Goal: Task Accomplishment & Management: Complete application form

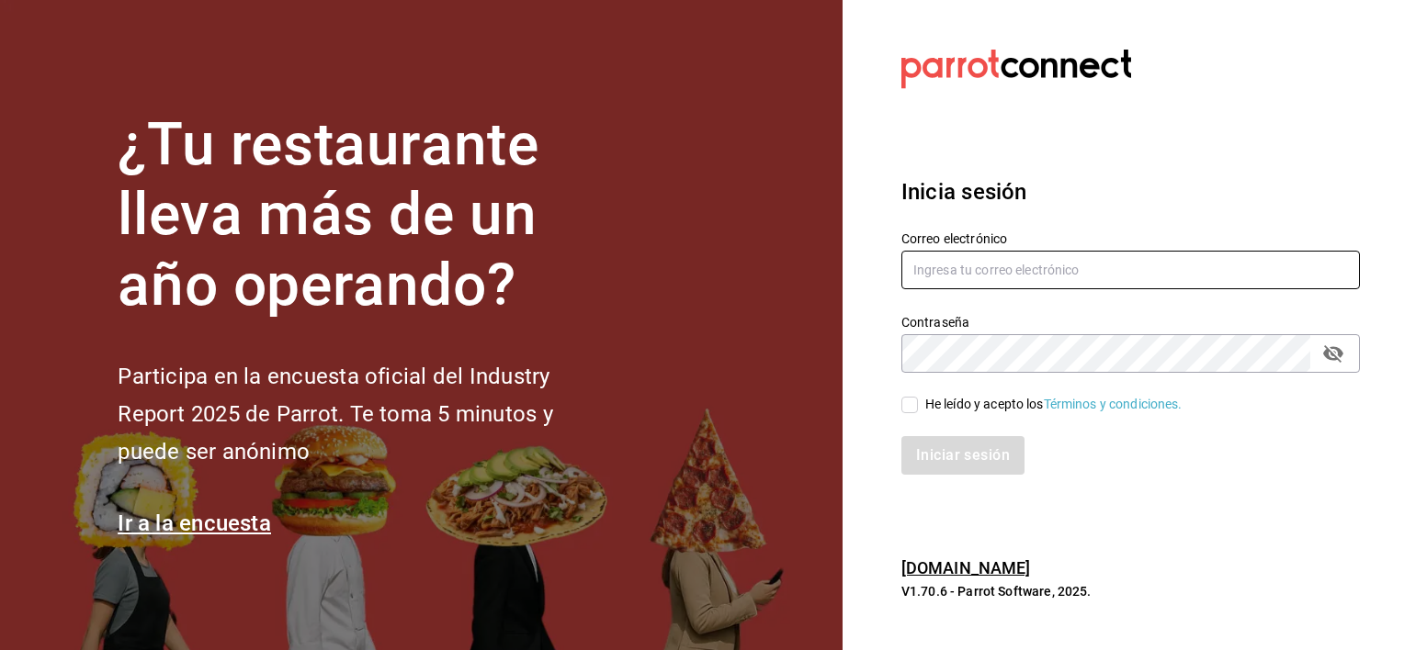
type input "nancy.martinez@grupocosteno.com"
click at [910, 401] on input "He leído y acepto los Términos y condiciones." at bounding box center [909, 405] width 17 height 17
checkbox input "true"
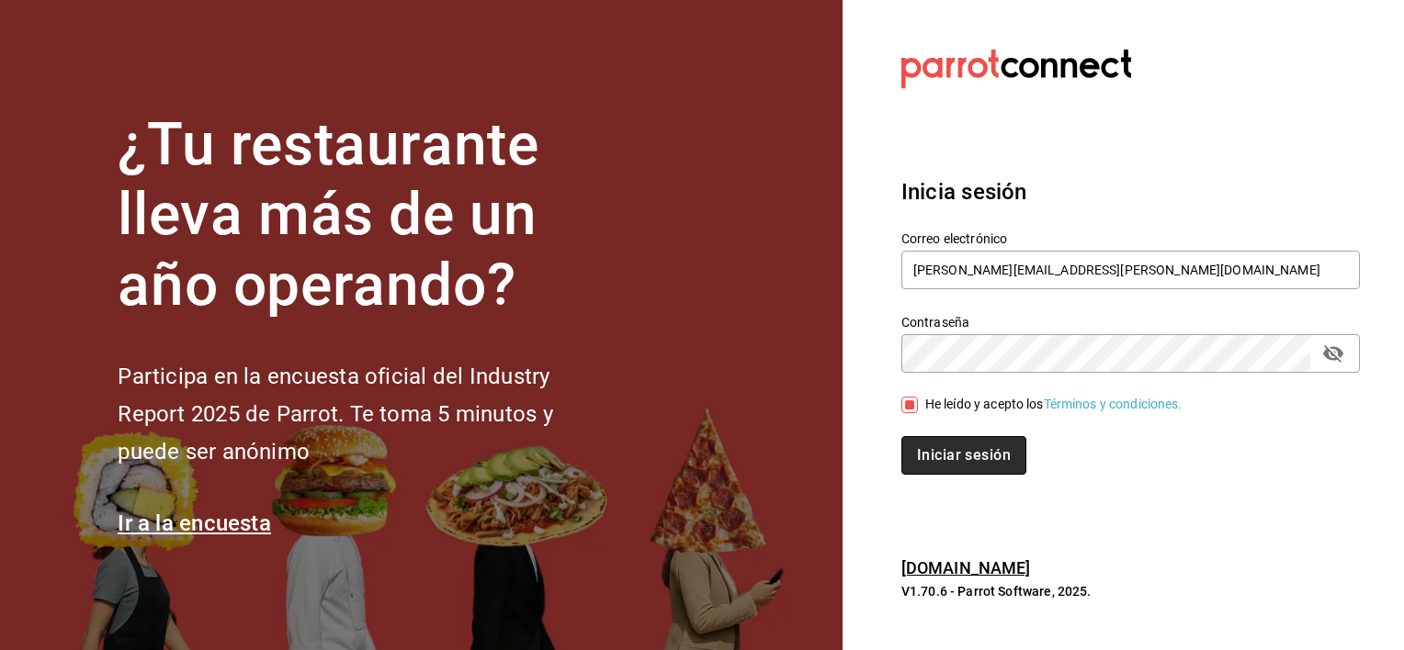
click at [955, 462] on button "Iniciar sesión" at bounding box center [963, 455] width 125 height 39
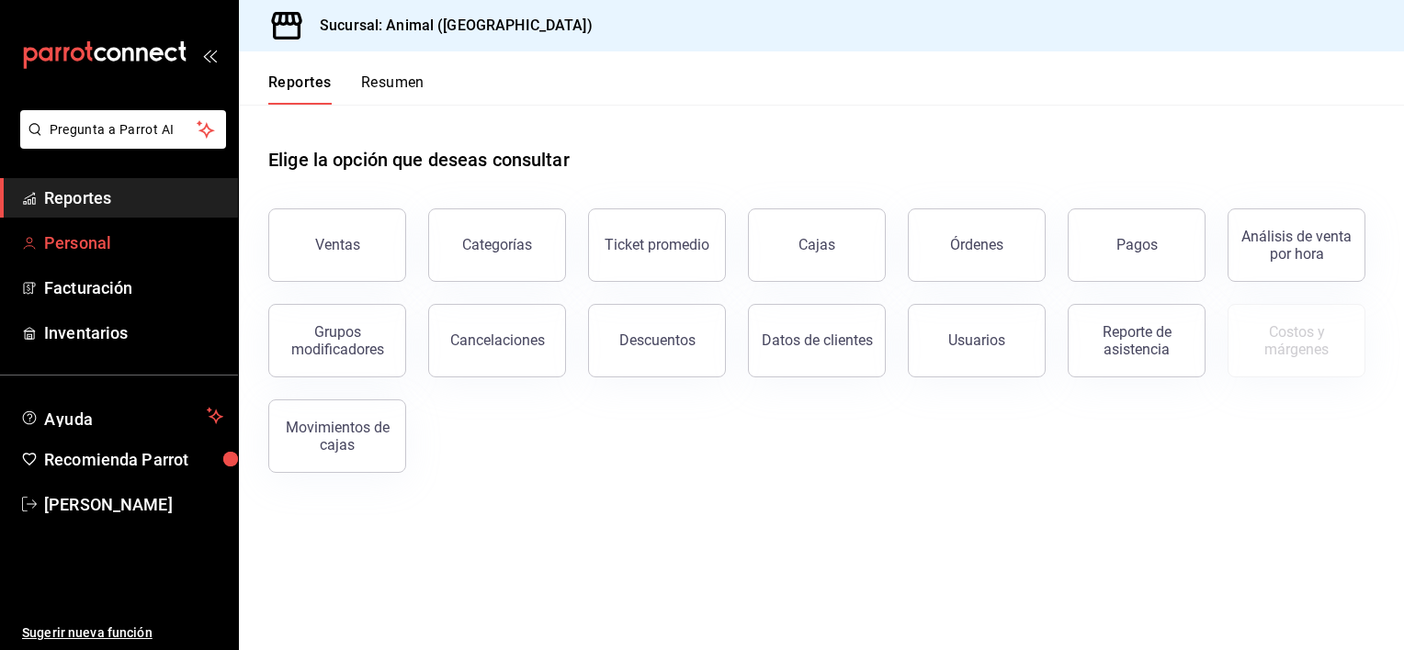
click at [96, 238] on span "Personal" at bounding box center [133, 243] width 179 height 25
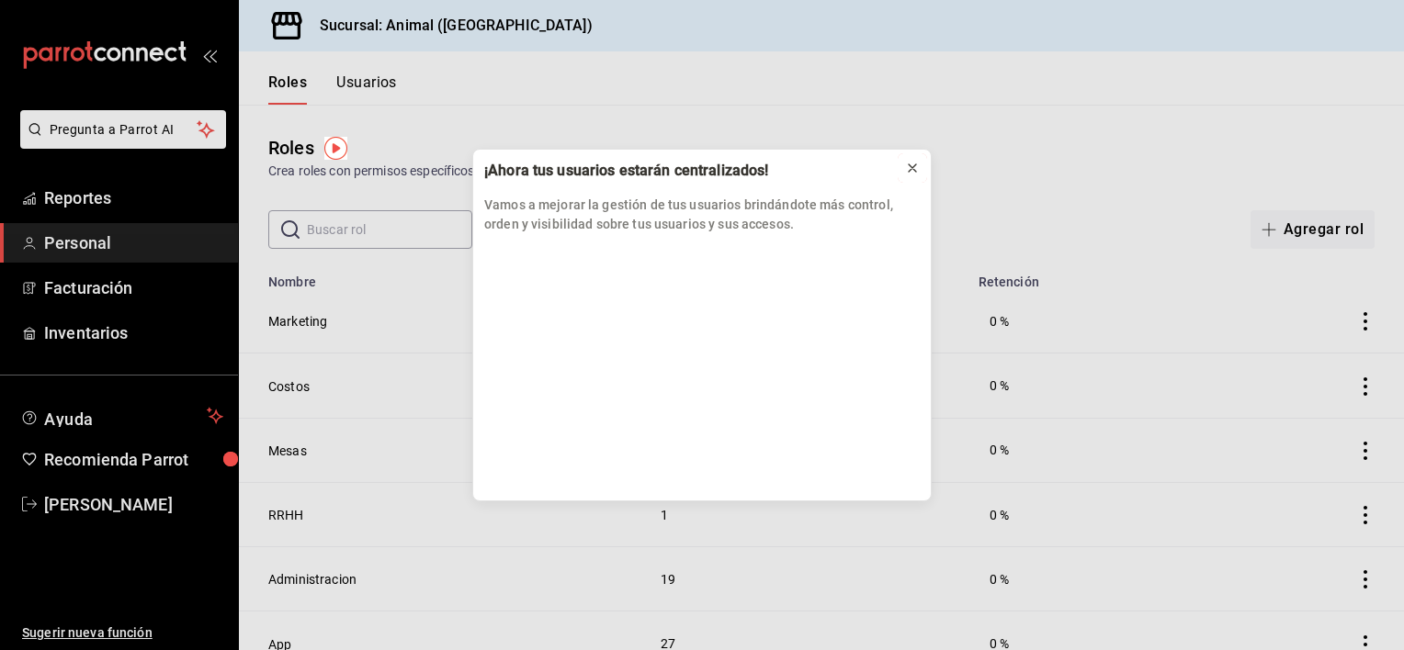
click at [916, 170] on icon at bounding box center [912, 168] width 15 height 15
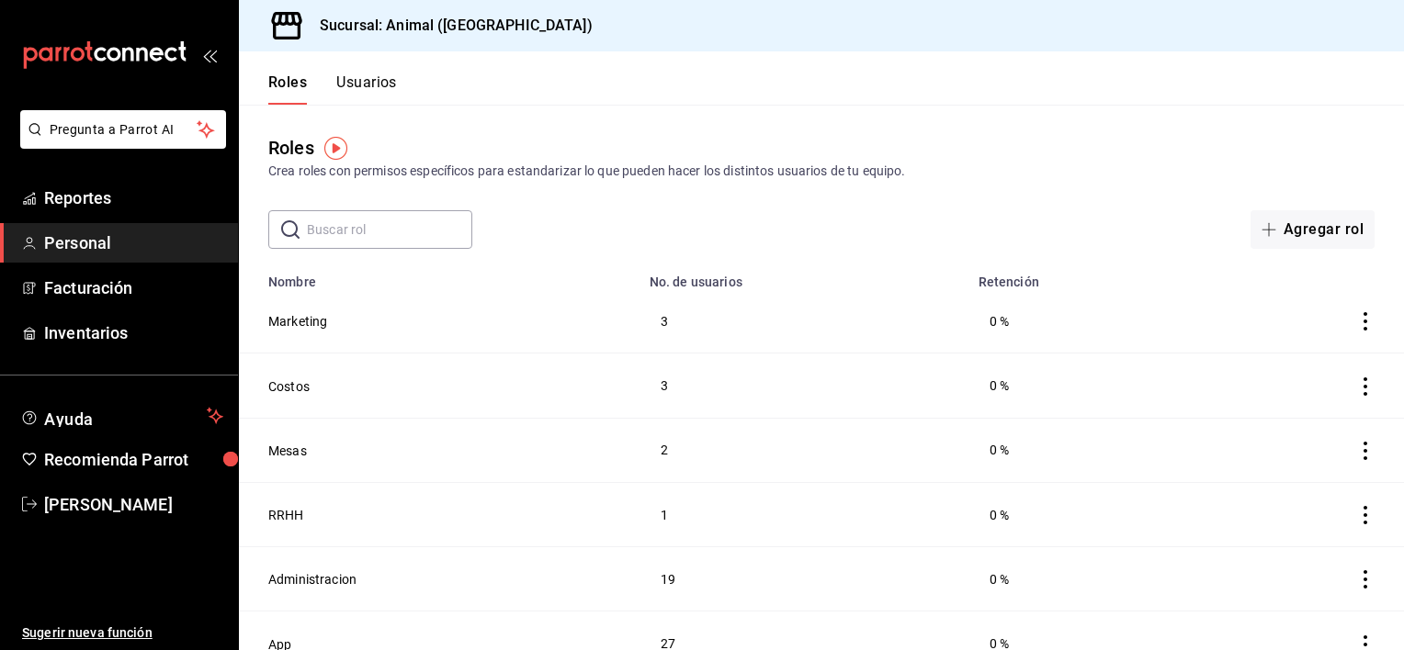
click at [377, 83] on button "Usuarios" at bounding box center [366, 88] width 61 height 31
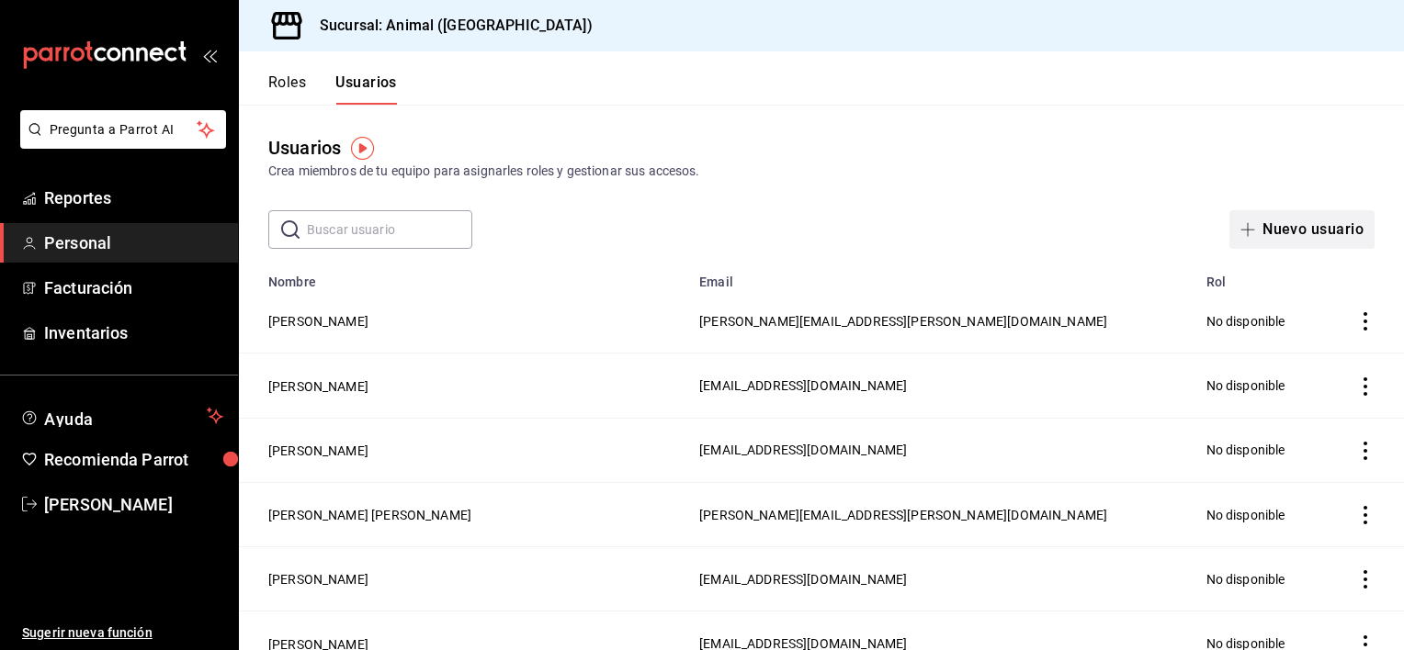
click at [1312, 229] on button "Nuevo usuario" at bounding box center [1301, 229] width 145 height 39
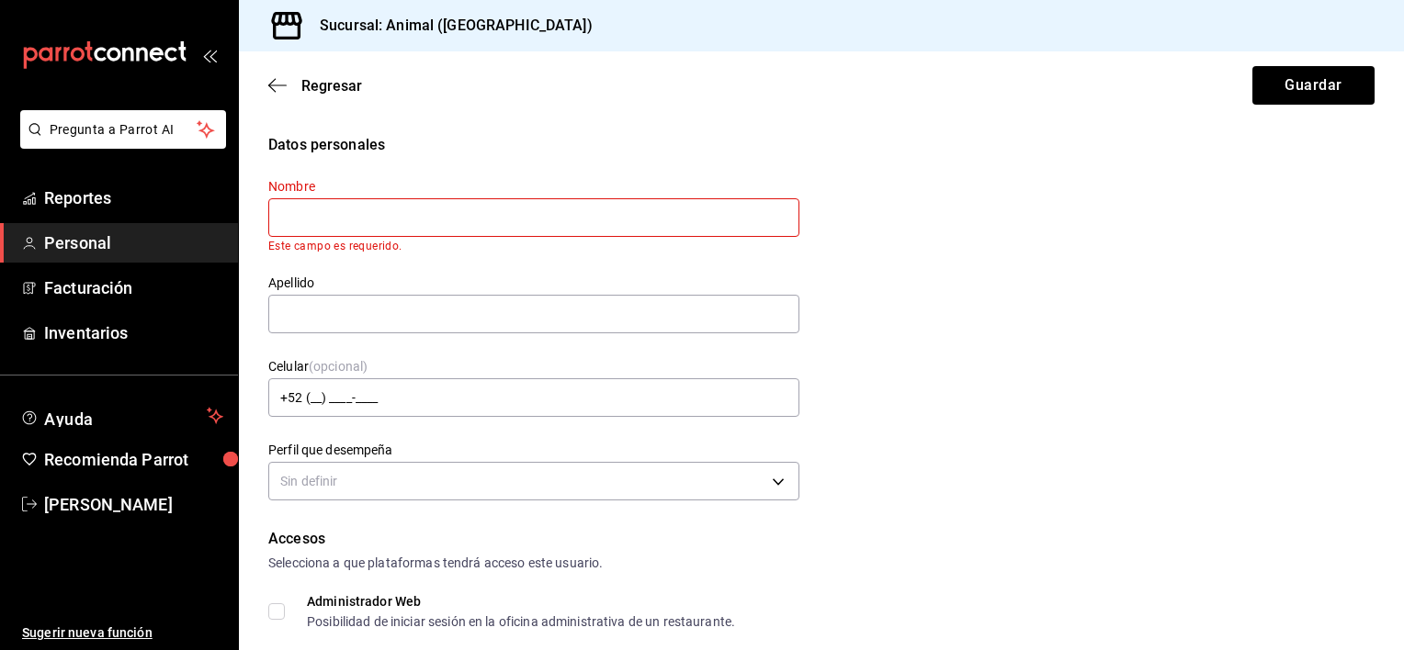
click at [546, 219] on input "text" at bounding box center [533, 217] width 531 height 39
type input "j"
type input "[PERSON_NAME]"
click at [499, 305] on input "text" at bounding box center [533, 314] width 531 height 39
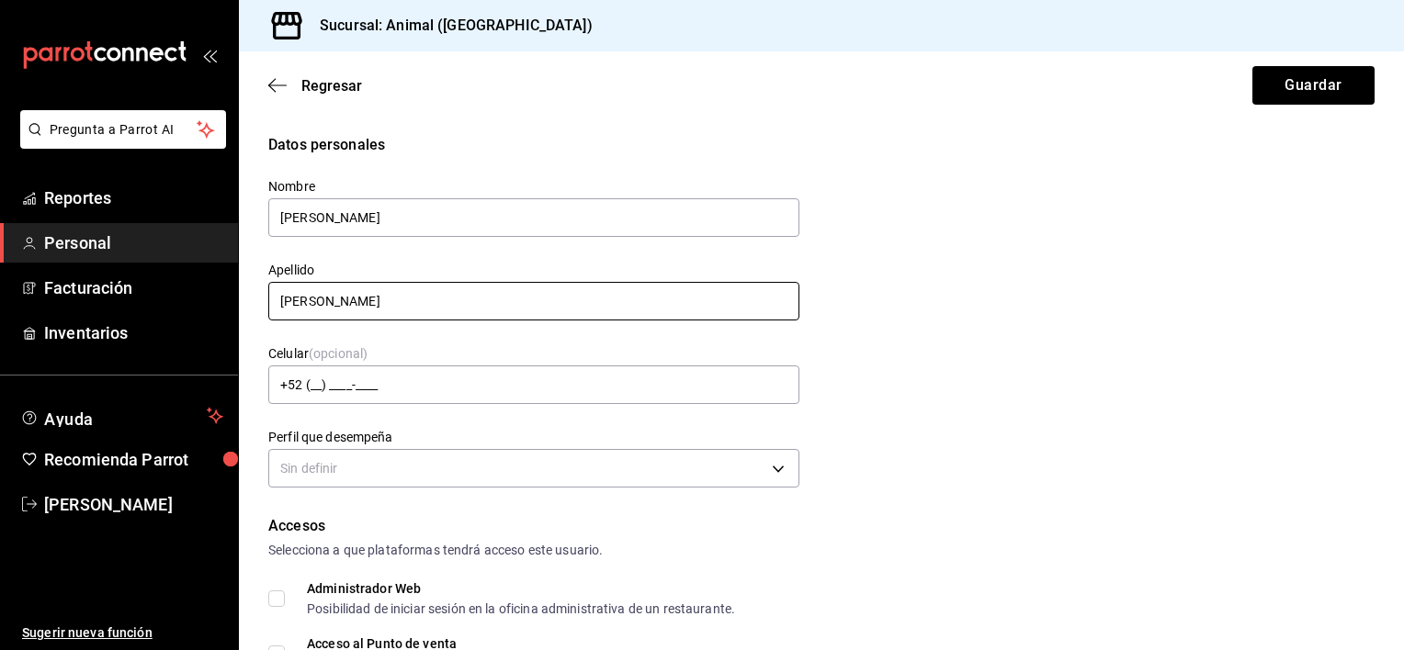
type input "[PERSON_NAME]"
click at [840, 452] on div "Datos personales Nombre [PERSON_NAME] [PERSON_NAME] Celular (opcional) +52 (__)…" at bounding box center [821, 313] width 1106 height 359
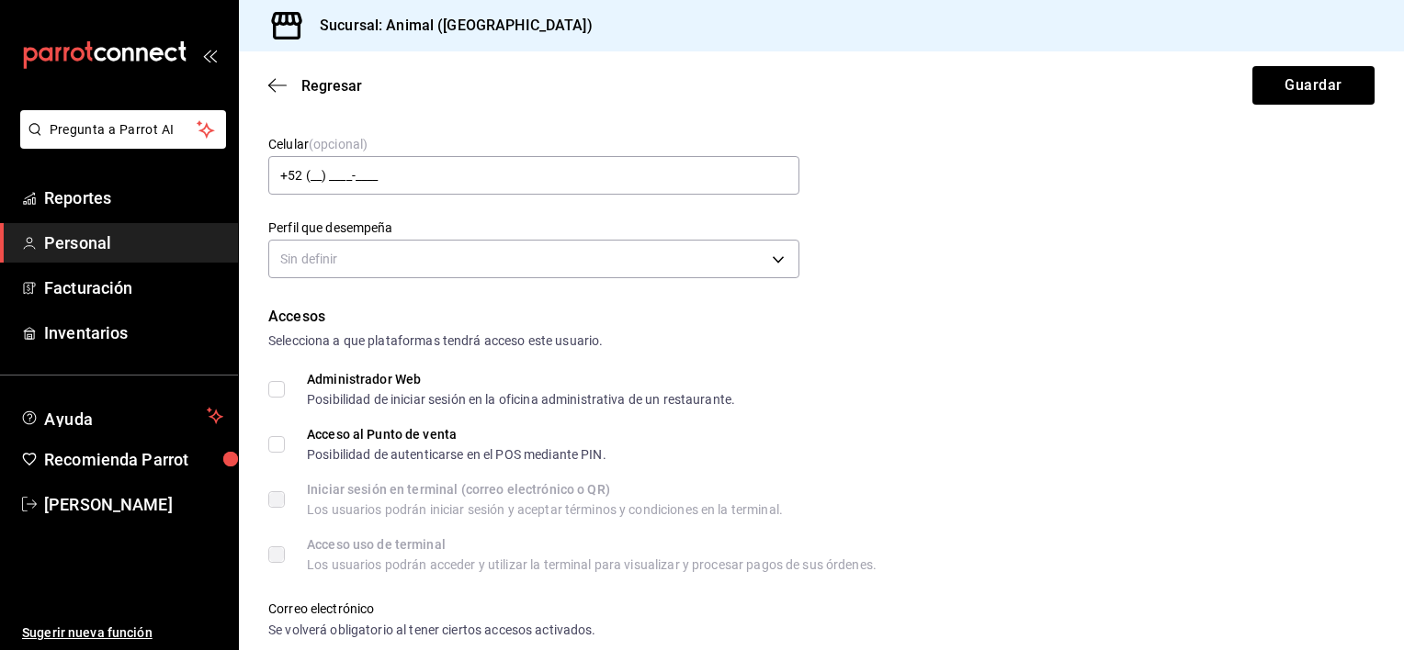
scroll to position [198, 0]
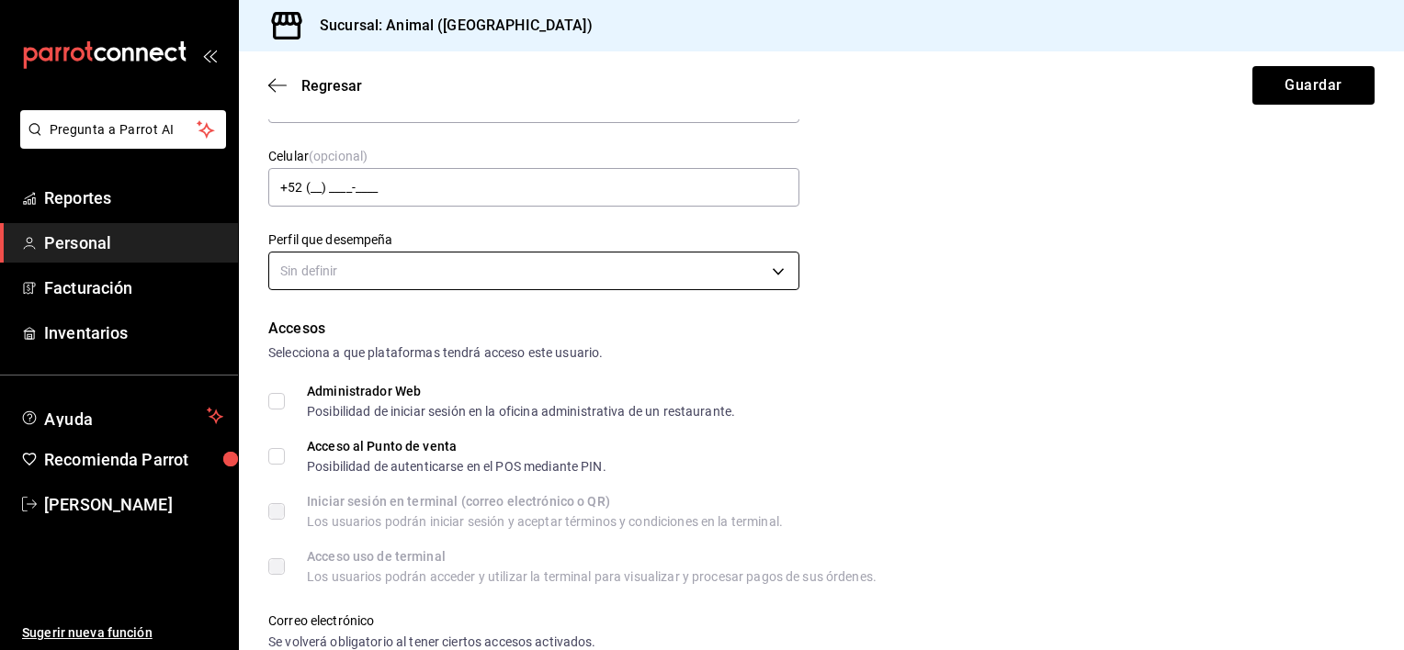
click at [766, 273] on body "Pregunta a Parrot AI Reportes Personal Facturación Inventarios Ayuda Recomienda…" at bounding box center [702, 325] width 1404 height 650
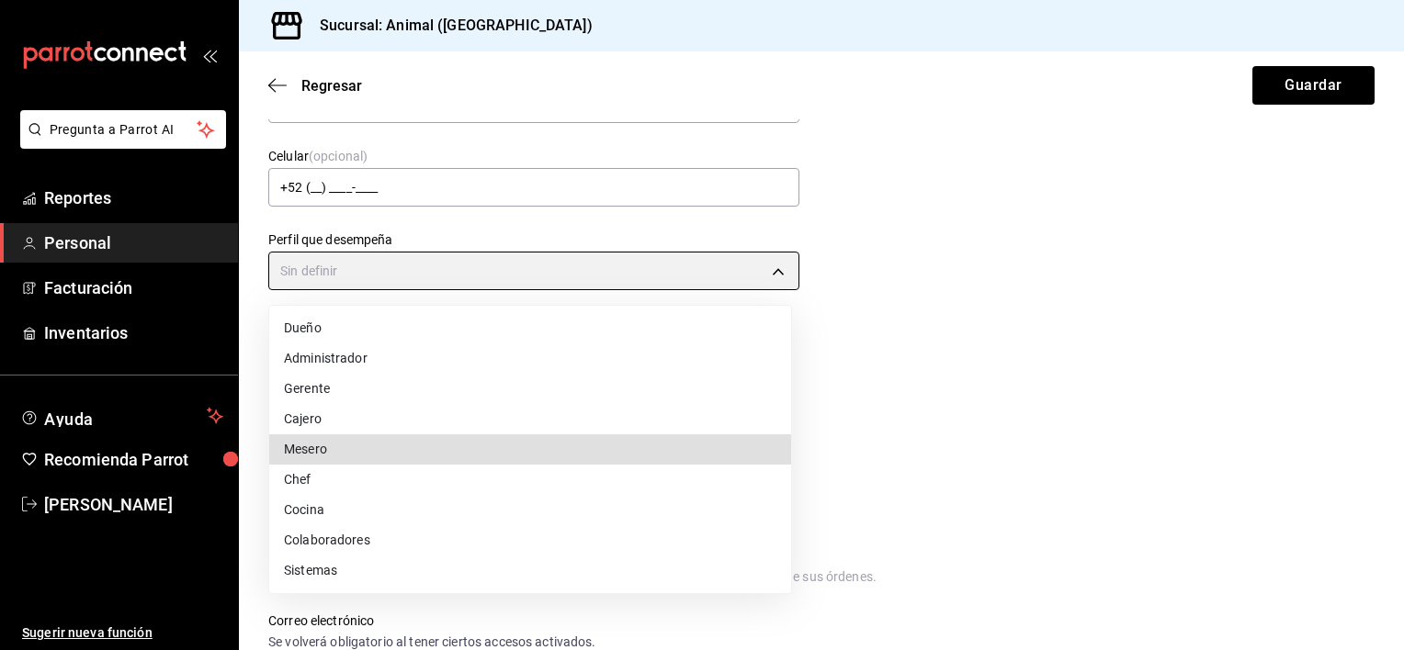
type input "WAITER"
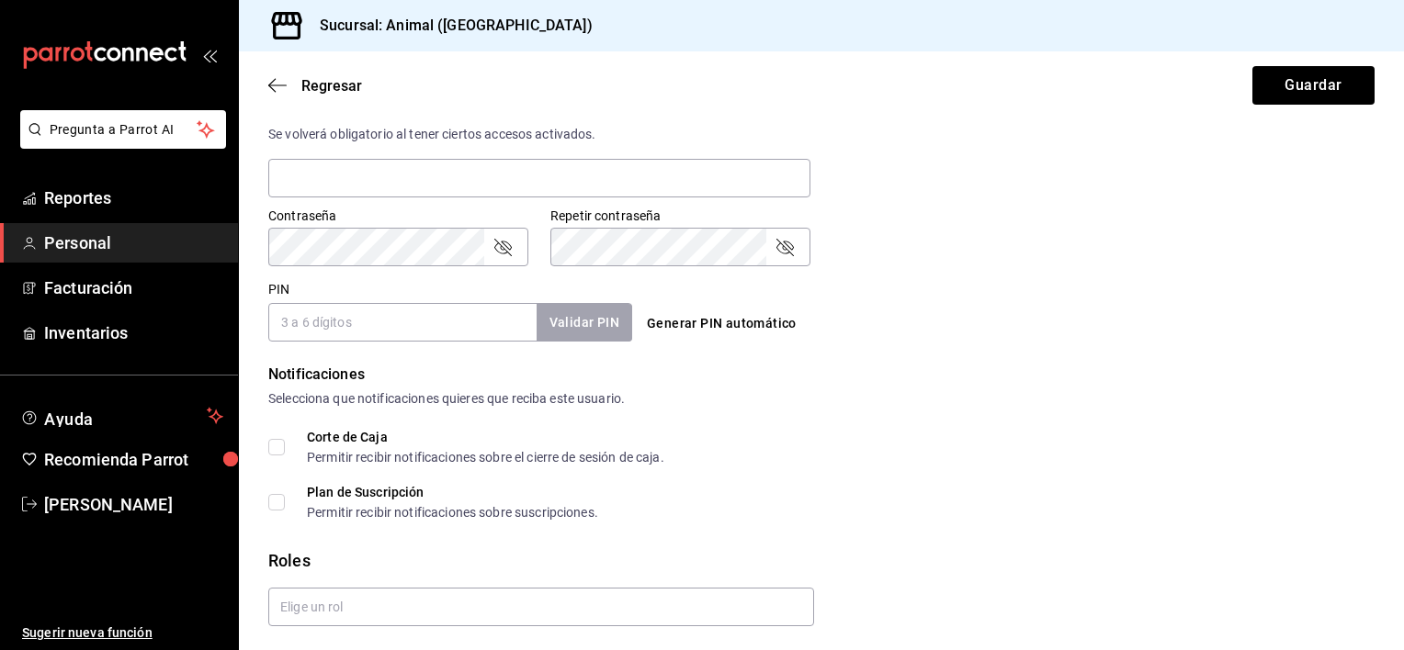
scroll to position [707, 0]
click at [384, 327] on input "PIN" at bounding box center [402, 321] width 268 height 39
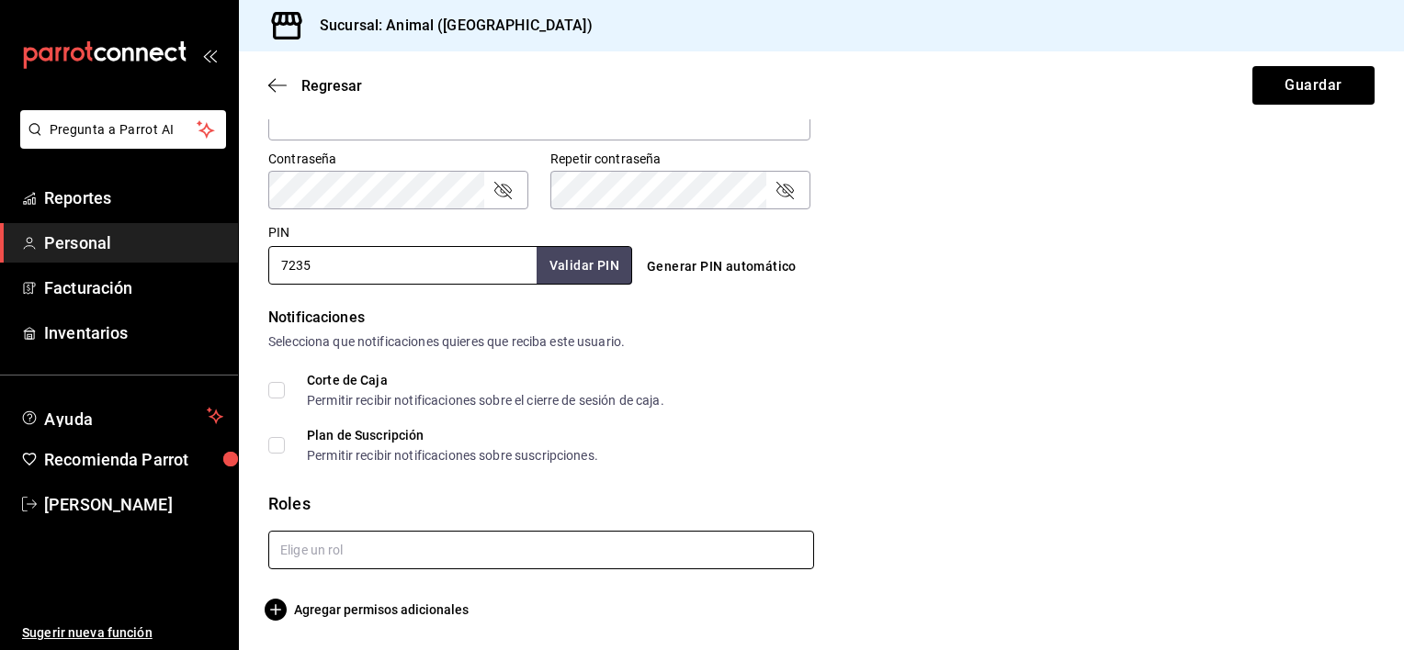
type input "7235"
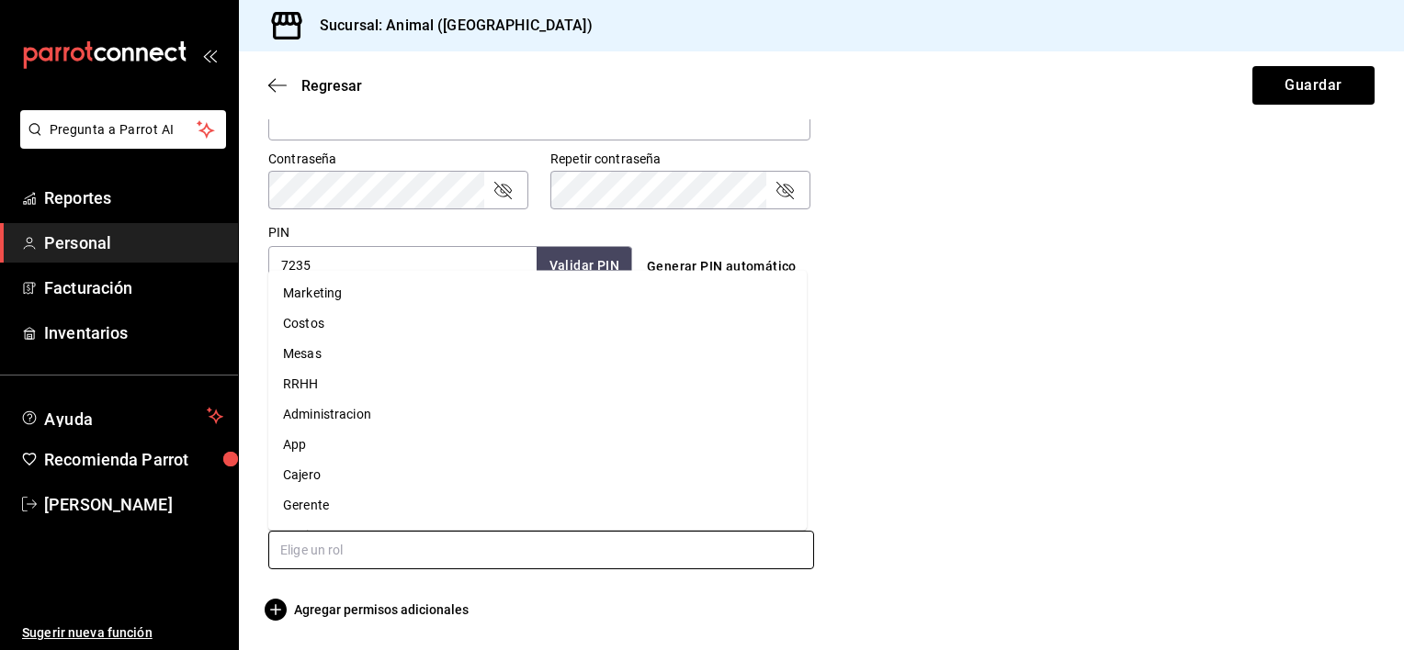
click at [793, 550] on input "text" at bounding box center [541, 550] width 546 height 39
click at [338, 484] on li "Asesor" at bounding box center [537, 477] width 538 height 30
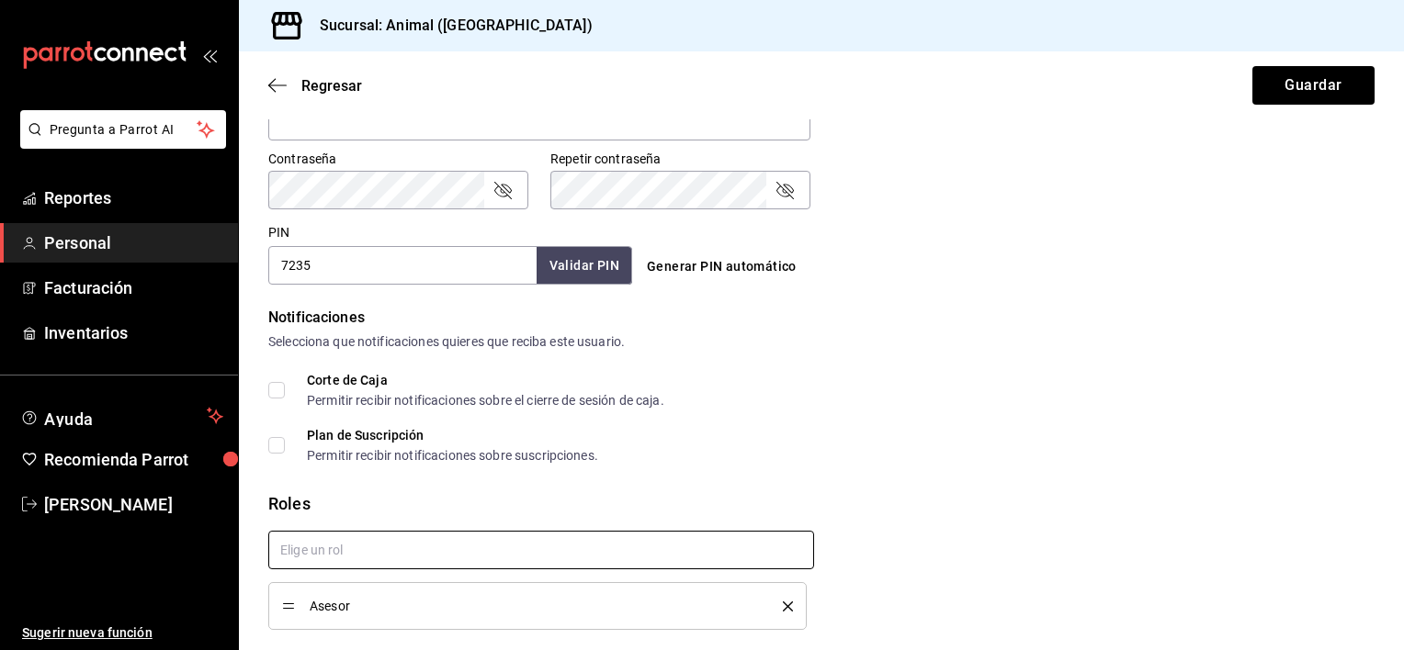
checkbox input "true"
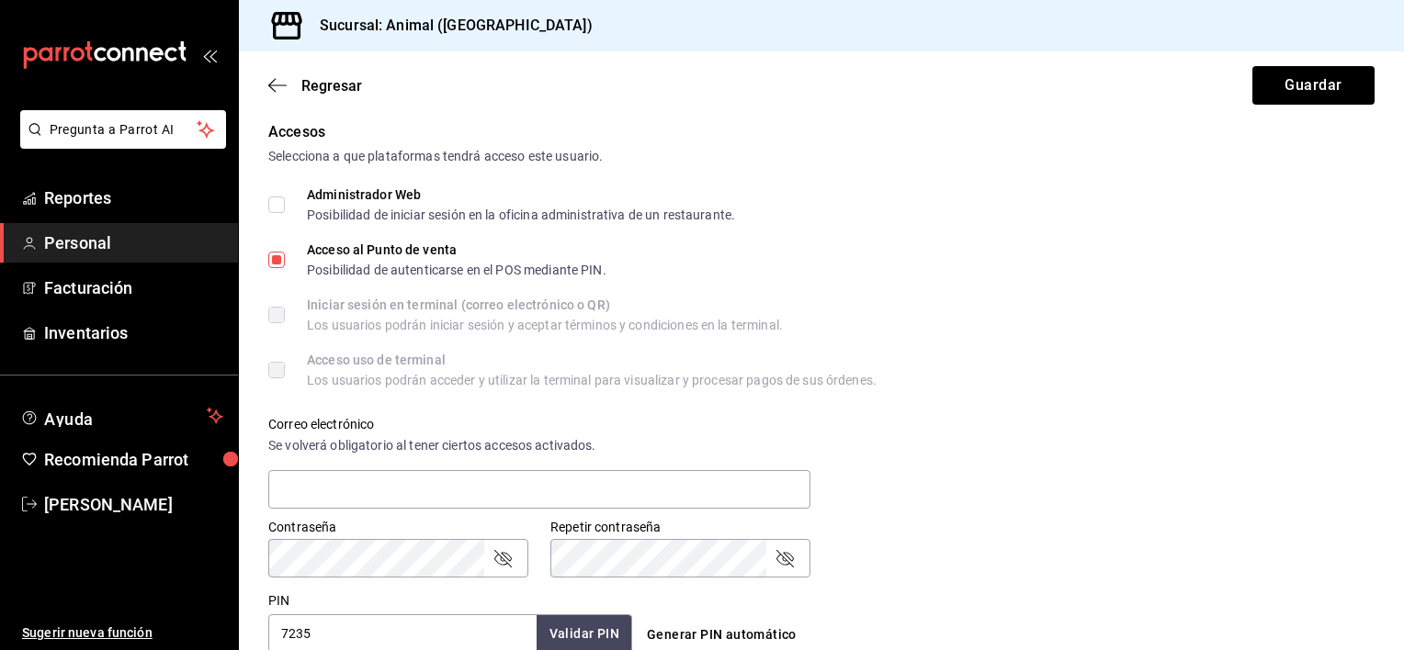
scroll to position [426, 0]
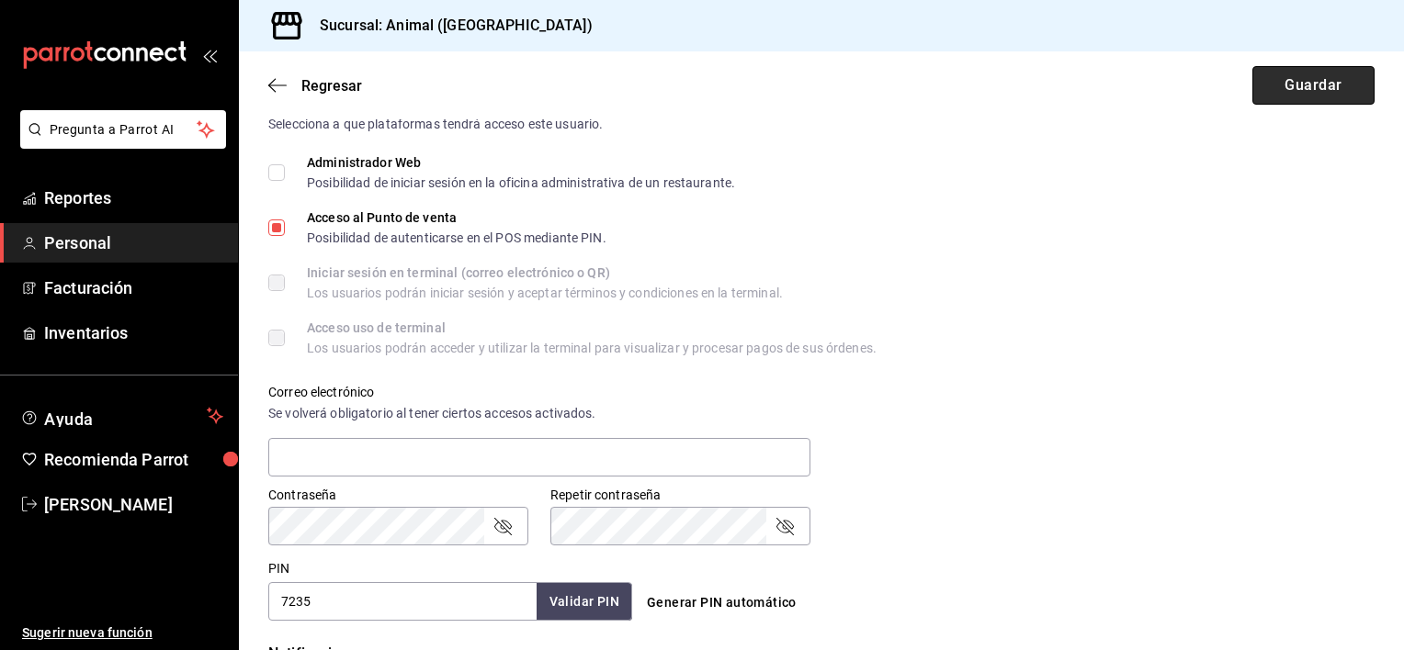
click at [1290, 86] on button "Guardar" at bounding box center [1313, 85] width 122 height 39
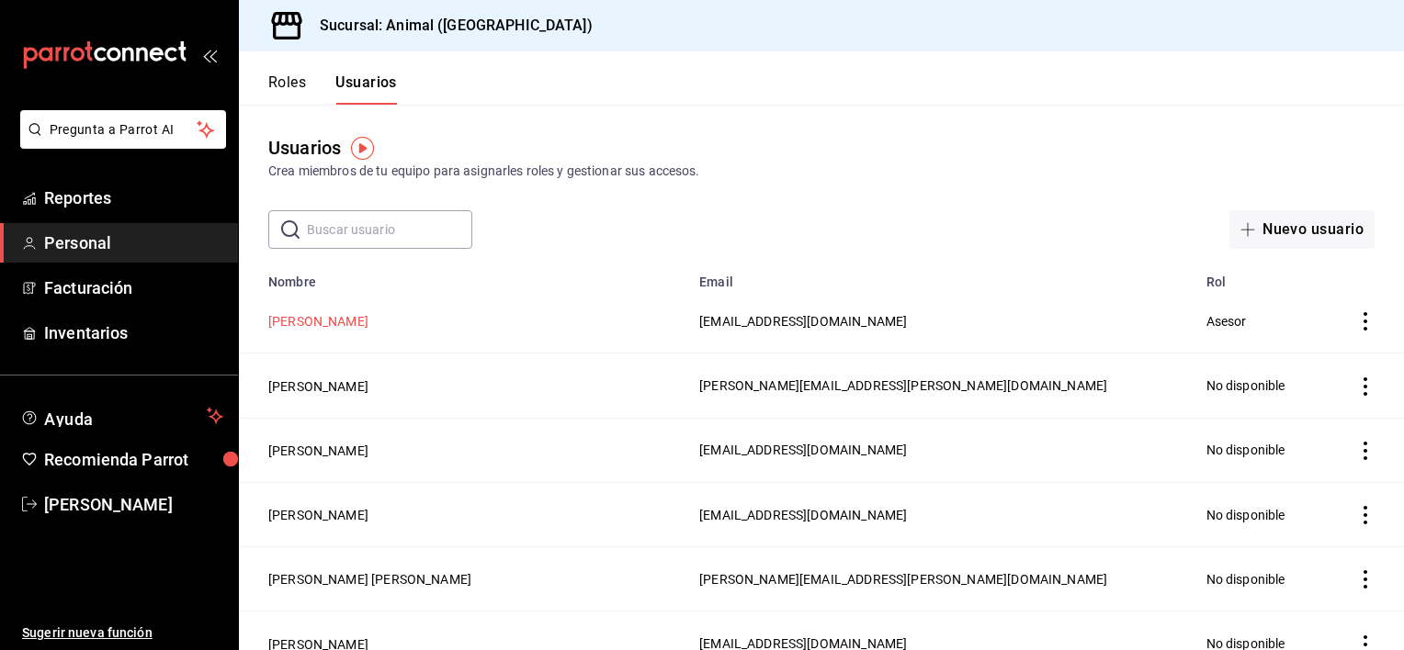
click at [330, 322] on button "[PERSON_NAME]" at bounding box center [318, 321] width 100 height 18
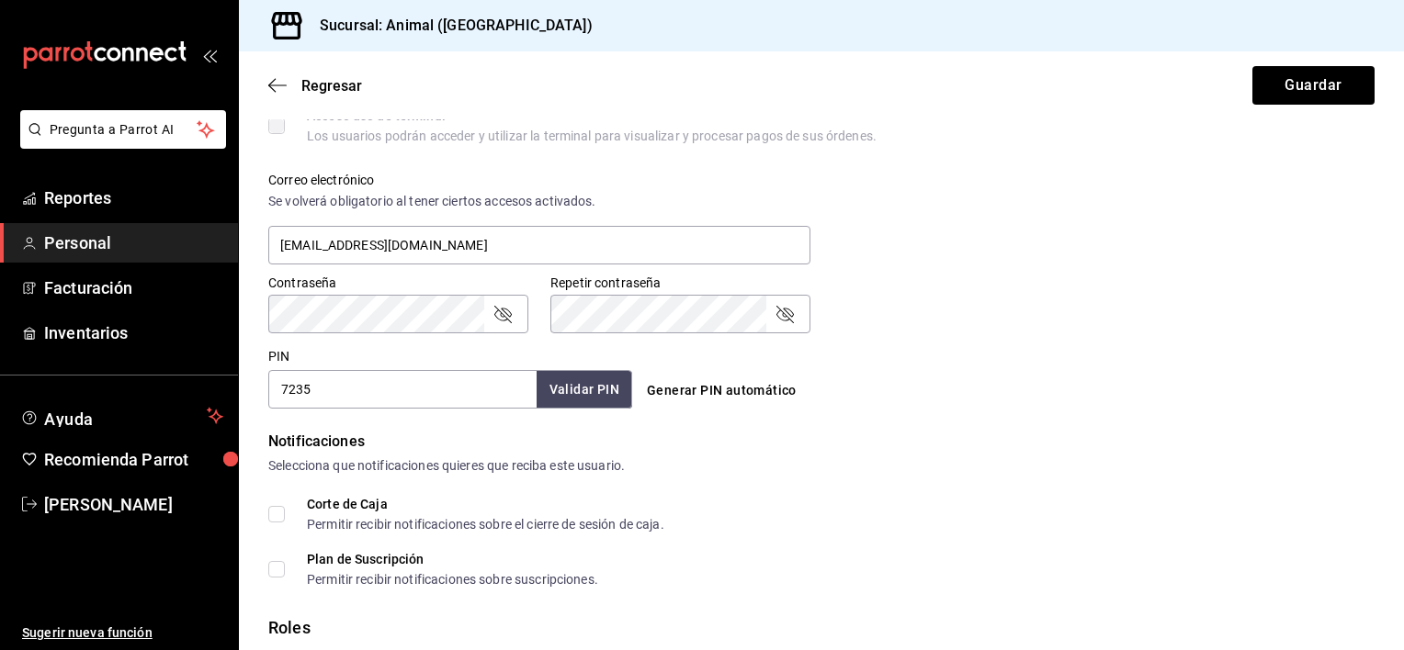
scroll to position [663, 0]
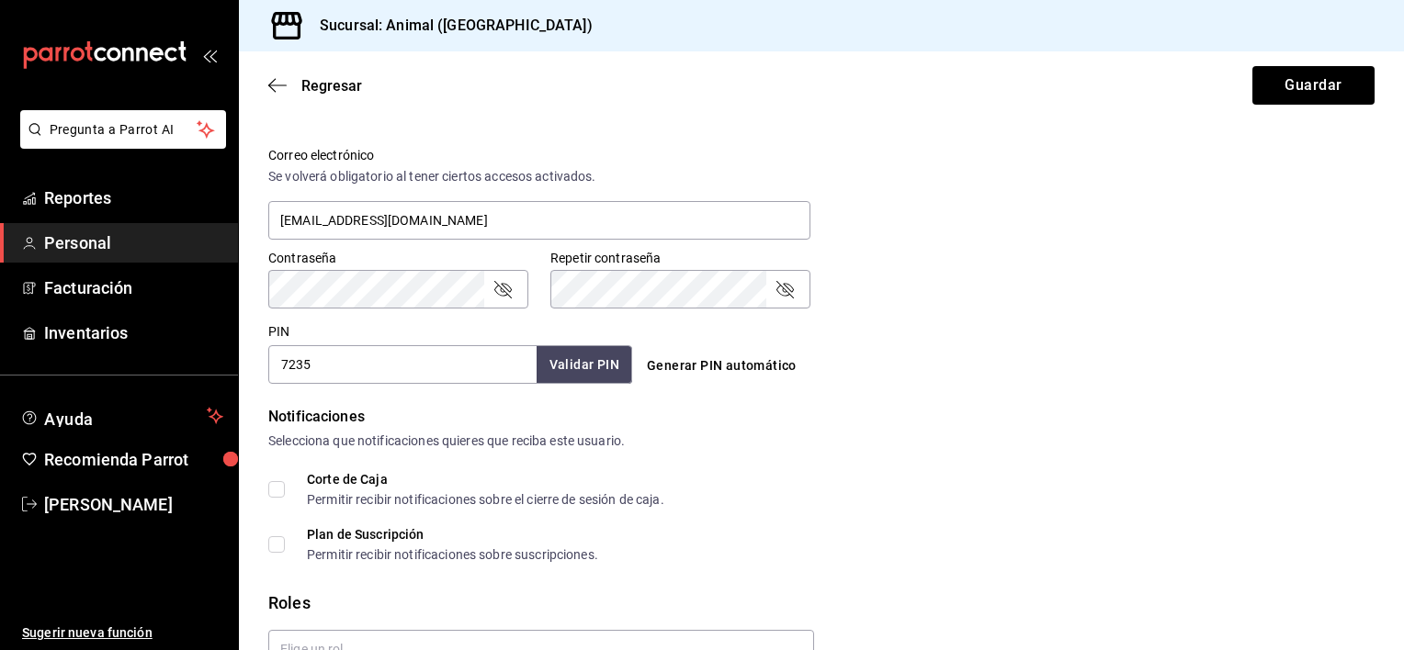
drag, startPoint x: 315, startPoint y: 364, endPoint x: 275, endPoint y: 358, distance: 40.8
click at [275, 358] on input "7235" at bounding box center [402, 364] width 268 height 39
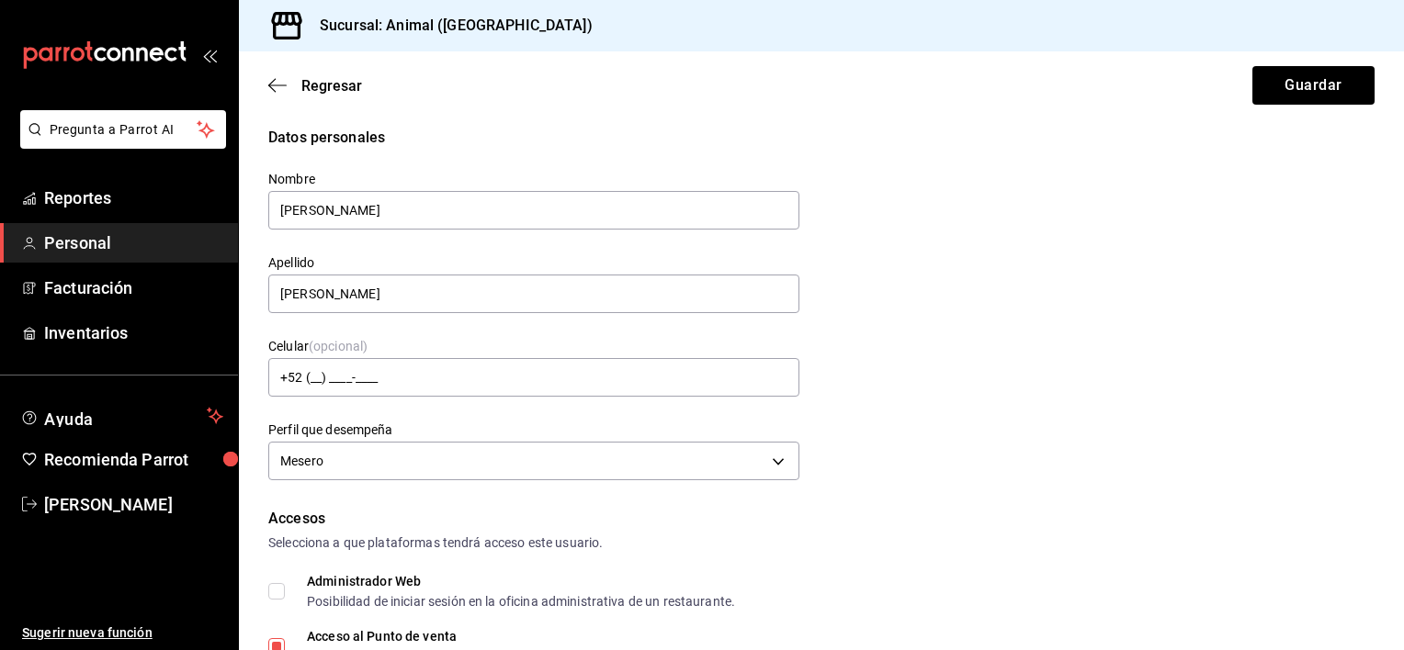
scroll to position [0, 0]
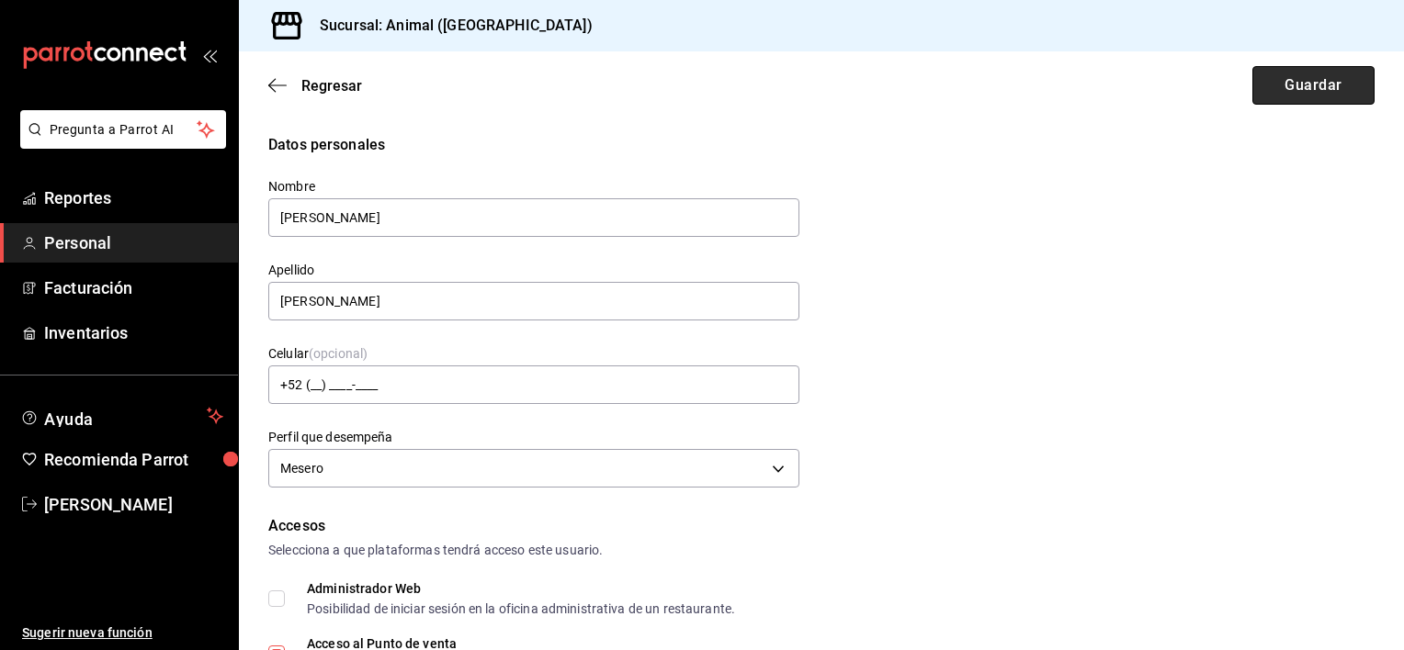
click at [1285, 85] on button "Guardar" at bounding box center [1313, 85] width 122 height 39
